Goal: Information Seeking & Learning: Find contact information

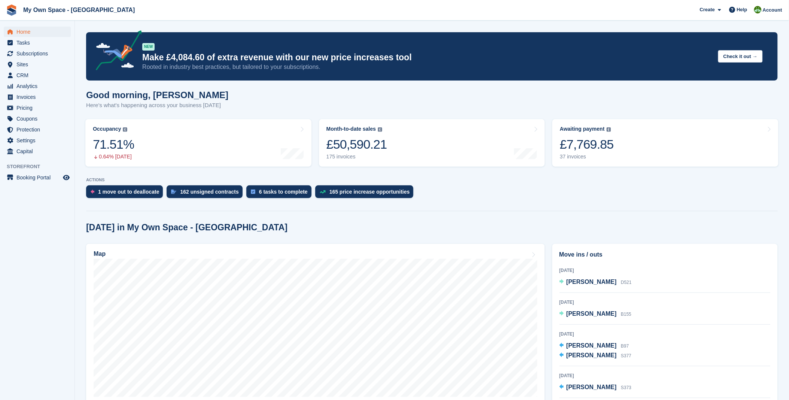
scroll to position [83, 0]
click at [581, 310] on span "[PERSON_NAME]" at bounding box center [591, 310] width 50 height 6
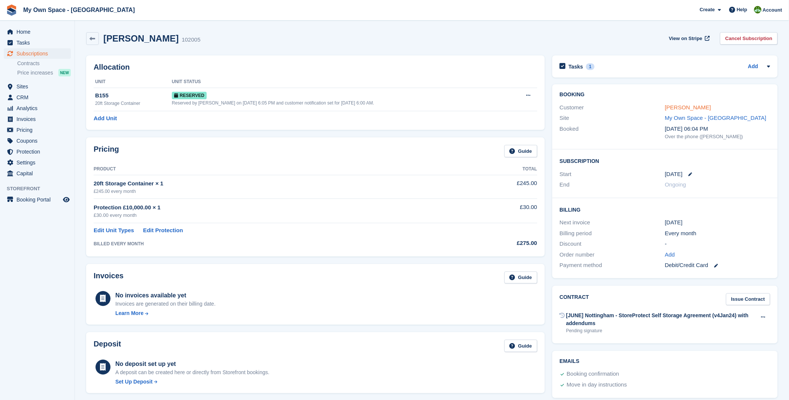
click at [683, 109] on link "[PERSON_NAME]" at bounding box center [688, 107] width 46 height 6
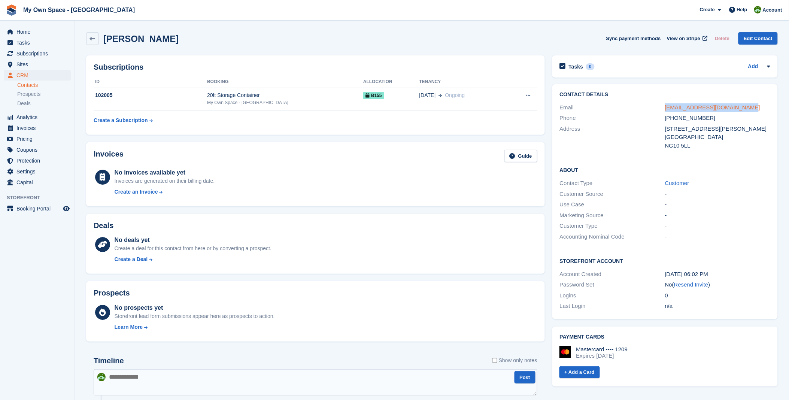
drag, startPoint x: 750, startPoint y: 104, endPoint x: 667, endPoint y: 107, distance: 83.5
click at [667, 107] on div "studio27sandiacre@gmail.com" at bounding box center [717, 107] width 105 height 9
drag, startPoint x: 667, startPoint y: 107, endPoint x: 742, endPoint y: 109, distance: 75.6
click at [738, 113] on div "Phone +447738076709" at bounding box center [665, 118] width 210 height 11
drag, startPoint x: 719, startPoint y: 112, endPoint x: 664, endPoint y: 107, distance: 54.9
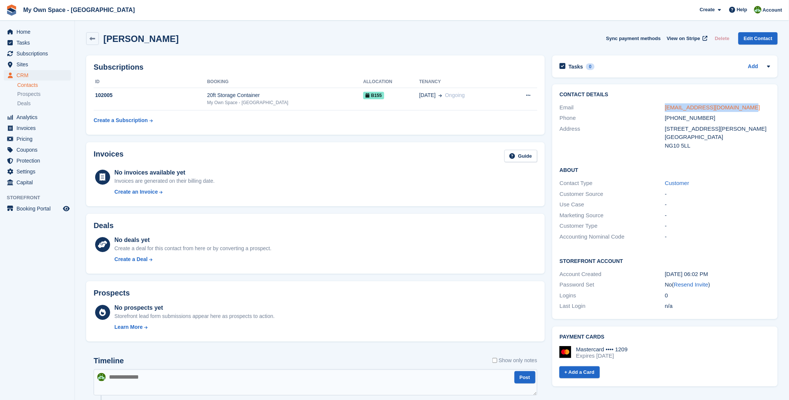
click at [665, 107] on div "studio27sandiacre@gmail.com" at bounding box center [717, 107] width 105 height 9
copy link "studio27sandiacre@gmail.com"
click at [94, 37] on icon at bounding box center [93, 39] width 6 height 6
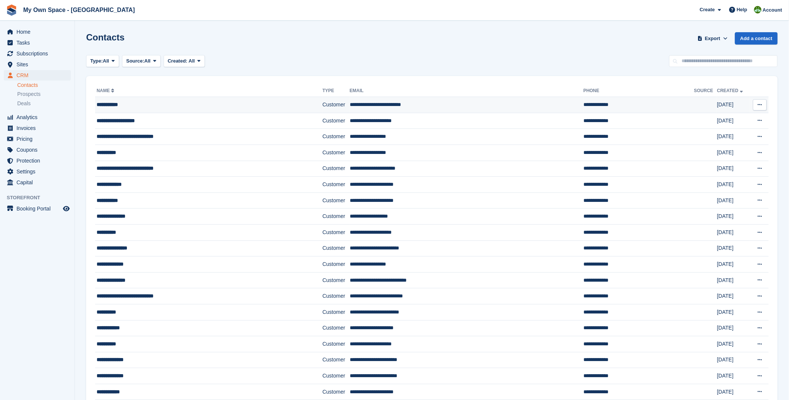
click at [121, 102] on div "**********" at bounding box center [191, 105] width 188 height 8
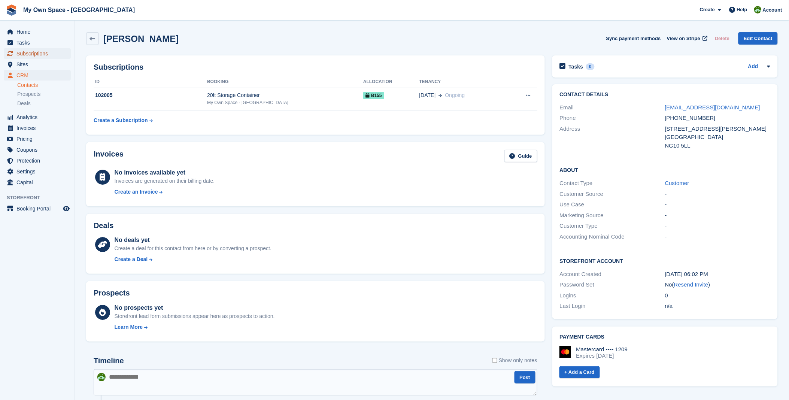
click at [26, 55] on span "Subscriptions" at bounding box center [38, 53] width 45 height 10
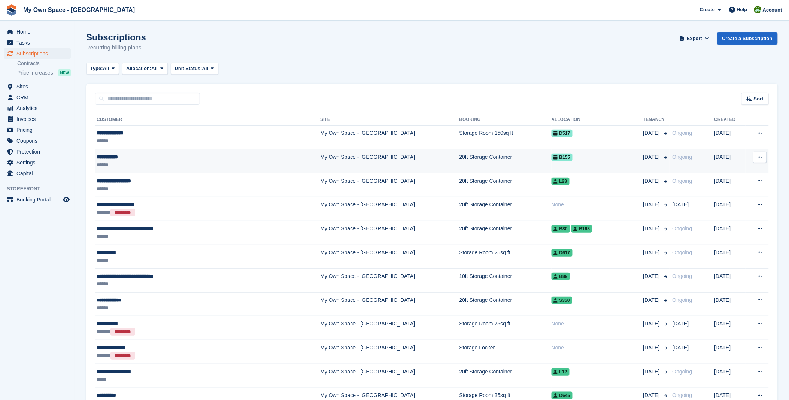
click at [113, 156] on div "**********" at bounding box center [173, 157] width 152 height 8
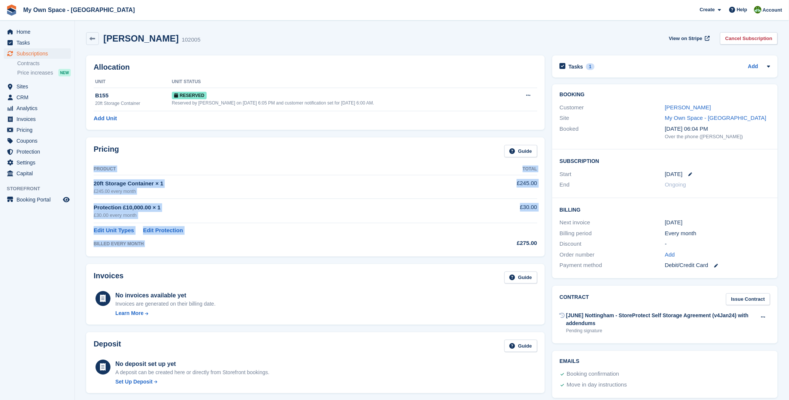
drag, startPoint x: 540, startPoint y: 244, endPoint x: 506, endPoint y: 246, distance: 33.7
click at [506, 246] on div "Pricing Guide Product Total 20ft Storage Container × 1 £245.00 every month £245…" at bounding box center [315, 196] width 458 height 119
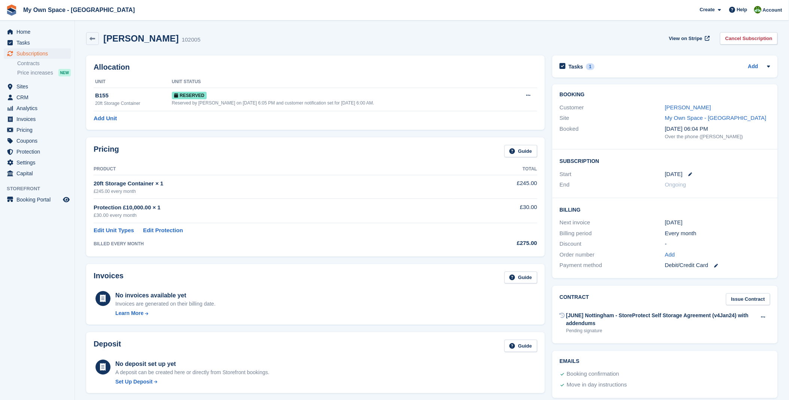
drag, startPoint x: 506, startPoint y: 246, endPoint x: 448, endPoint y: 239, distance: 58.9
click at [449, 238] on td "BILLED EVERY MONTH" at bounding box center [274, 242] width 361 height 14
click at [20, 28] on span "Home" at bounding box center [38, 32] width 45 height 10
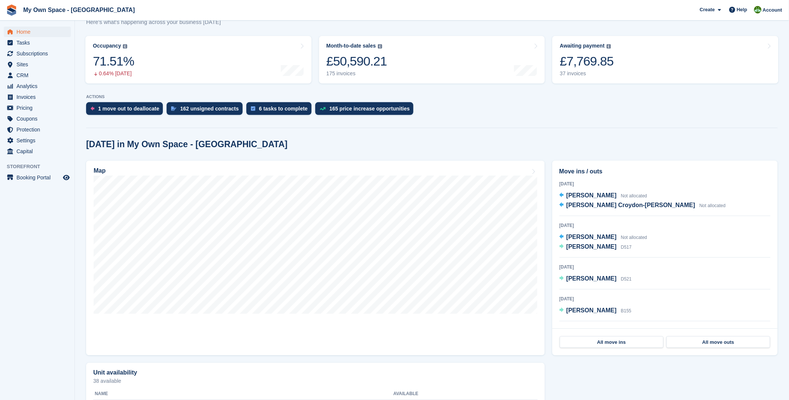
scroll to position [42, 0]
